Goal: Find specific page/section: Find specific page/section

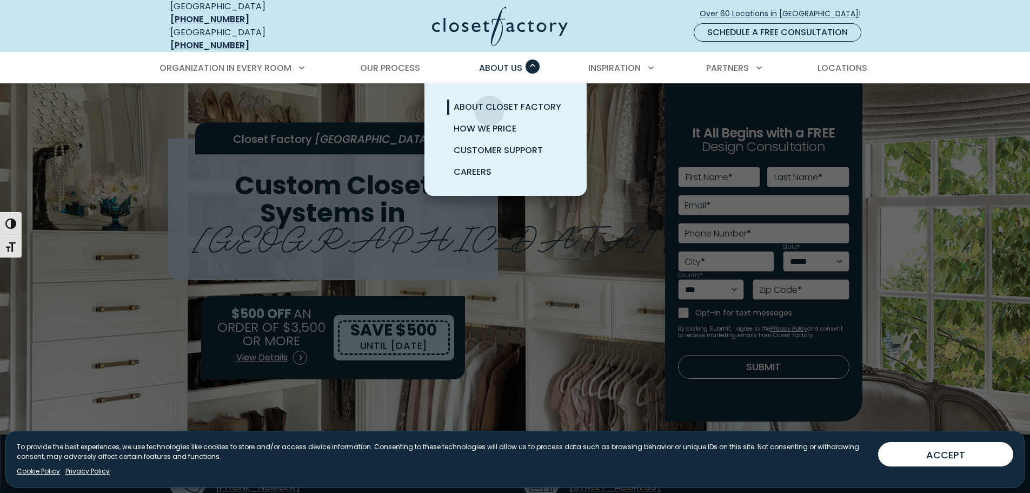
click at [489, 102] on span "About Closet Factory" at bounding box center [508, 107] width 108 height 12
